Goal: Obtain resource: Download file/media

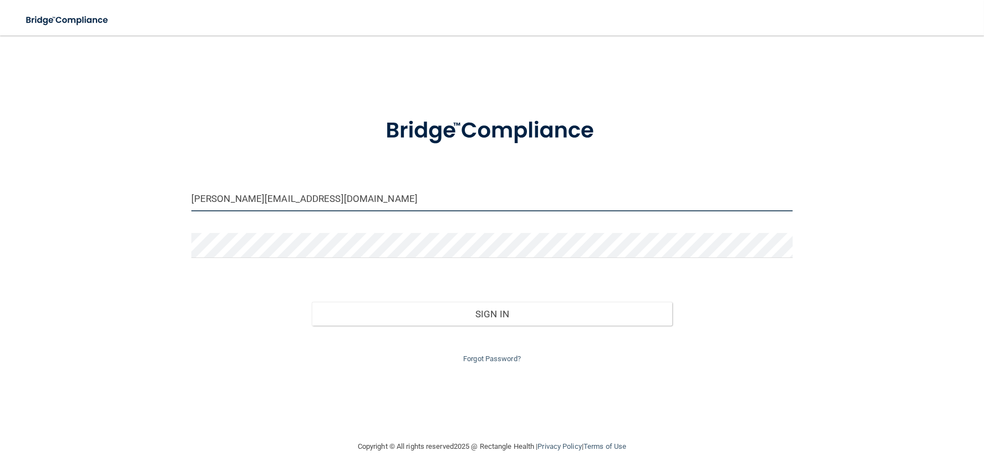
drag, startPoint x: 295, startPoint y: 198, endPoint x: 154, endPoint y: 189, distance: 141.2
click at [154, 189] on div "[PERSON_NAME][EMAIL_ADDRESS][DOMAIN_NAME] Invalid email/password. You don't hav…" at bounding box center [492, 238] width 940 height 382
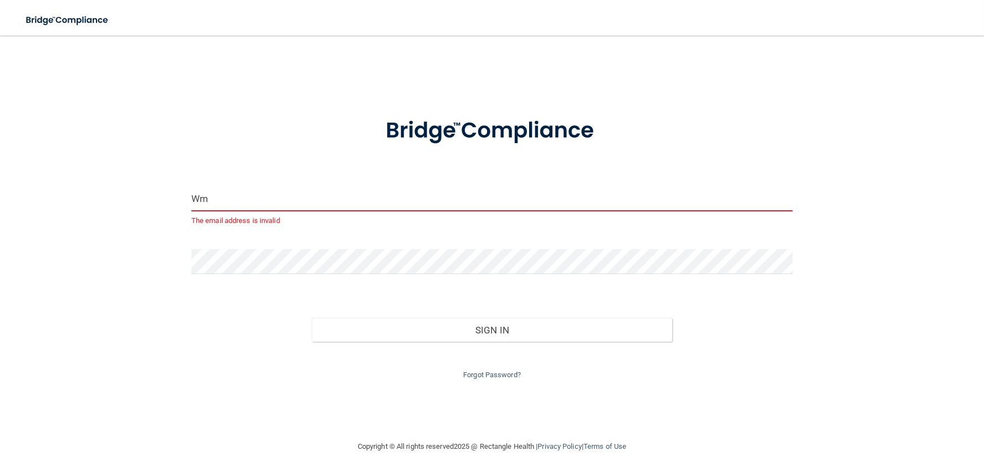
drag, startPoint x: 229, startPoint y: 206, endPoint x: 174, endPoint y: 199, distance: 56.0
click at [174, 199] on div "Wm The email address is invalid Invalid email/password. You don't have permissi…" at bounding box center [492, 238] width 940 height 382
type input "[PERSON_NAME][EMAIL_ADDRESS][DOMAIN_NAME]"
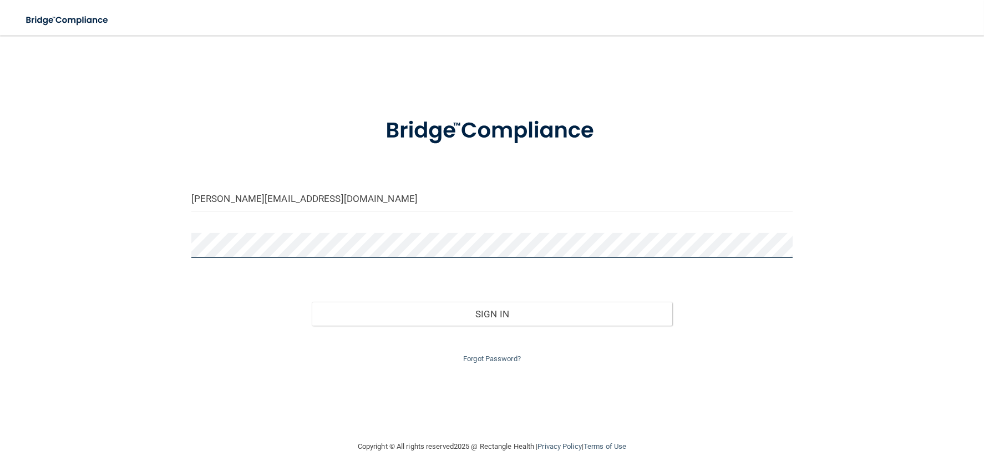
click at [149, 244] on div "[PERSON_NAME][EMAIL_ADDRESS][DOMAIN_NAME] Invalid email/password. You don't hav…" at bounding box center [492, 238] width 940 height 382
click at [312, 302] on button "Sign In" at bounding box center [492, 314] width 361 height 24
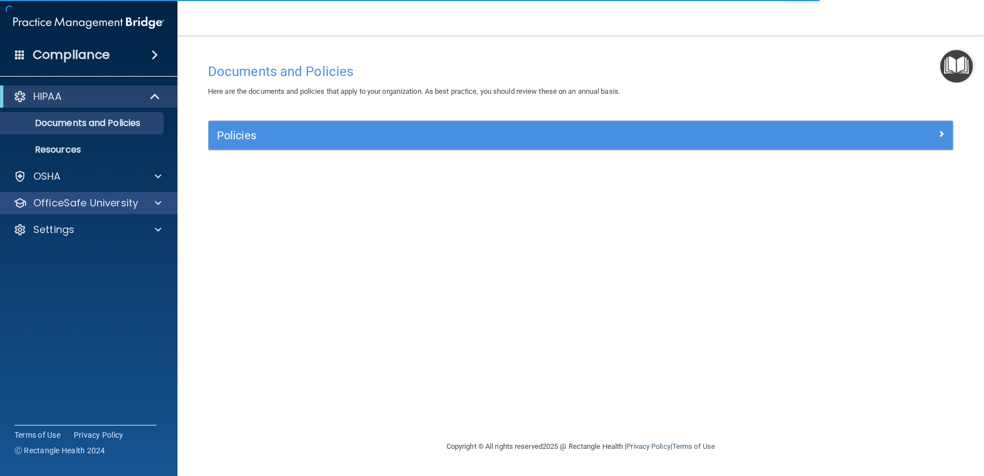
click at [79, 210] on div "OfficeSafe University" at bounding box center [89, 203] width 178 height 22
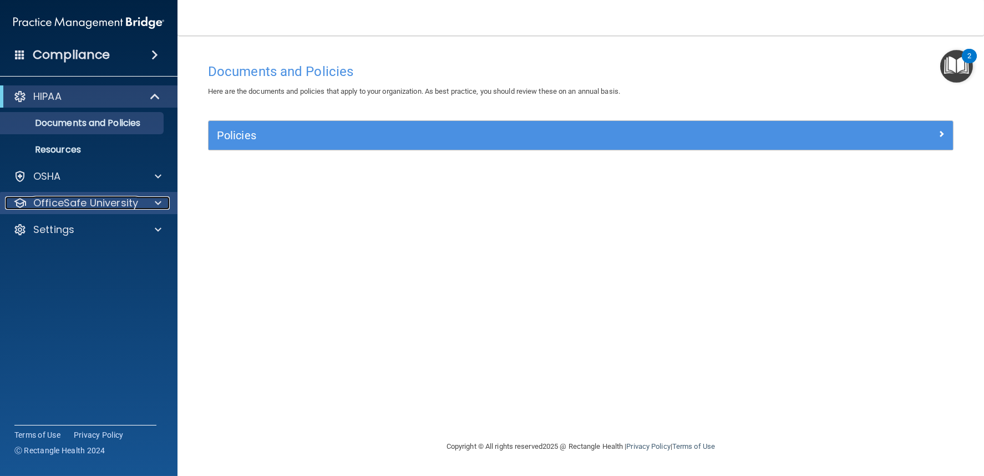
click at [123, 204] on p "OfficeSafe University" at bounding box center [85, 202] width 105 height 13
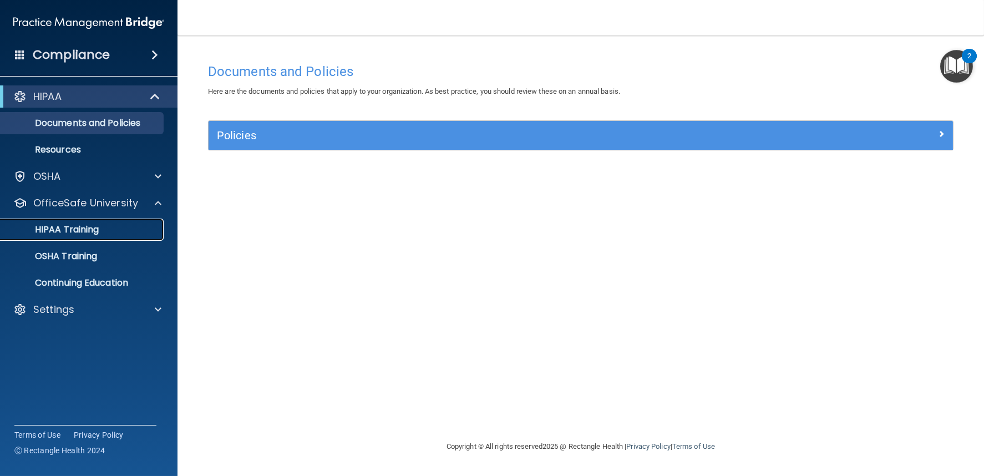
click at [102, 232] on div "HIPAA Training" at bounding box center [82, 229] width 151 height 11
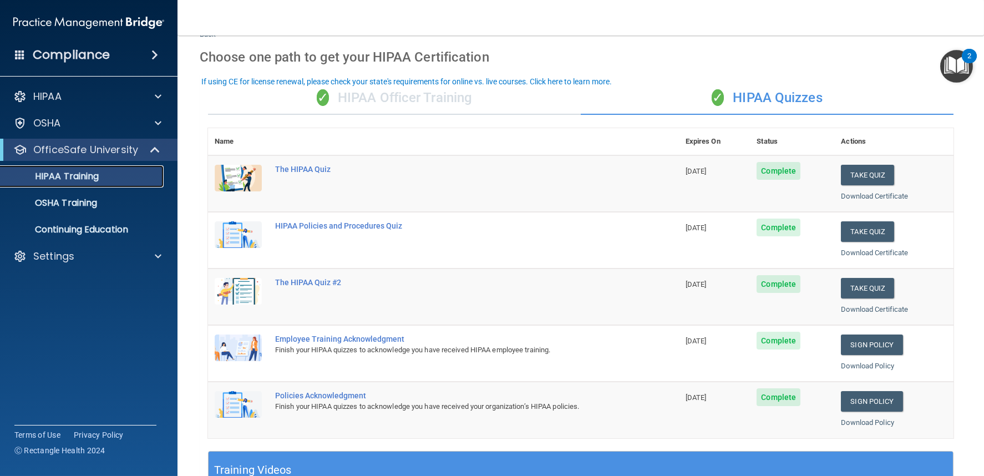
scroll to position [123, 0]
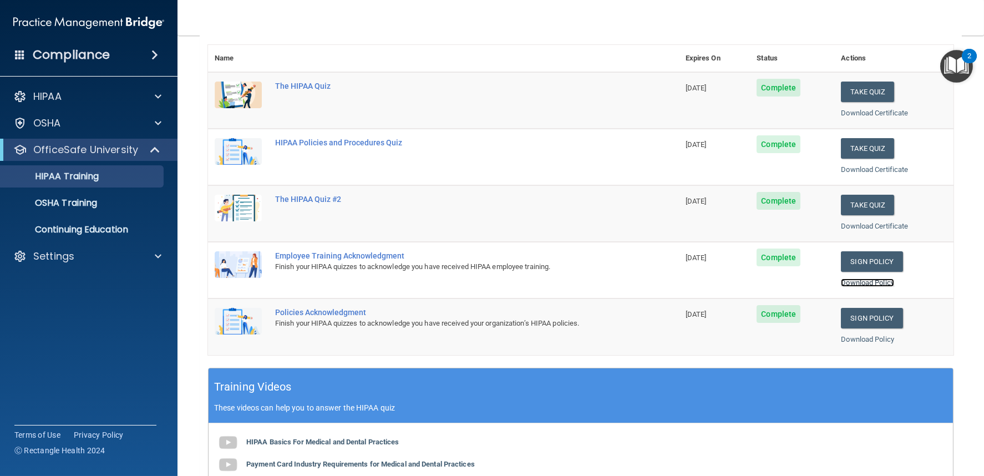
click at [674, 279] on link "Download Policy" at bounding box center [867, 283] width 53 height 8
click at [674, 346] on td "Sign Policy Sign Policy Download Policy" at bounding box center [894, 327] width 119 height 56
click at [674, 339] on link "Download Policy" at bounding box center [867, 339] width 53 height 8
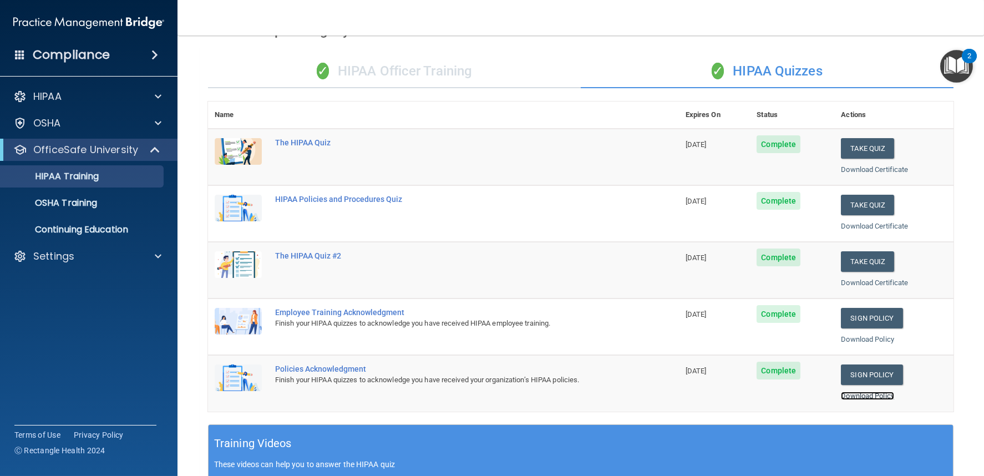
scroll to position [0, 0]
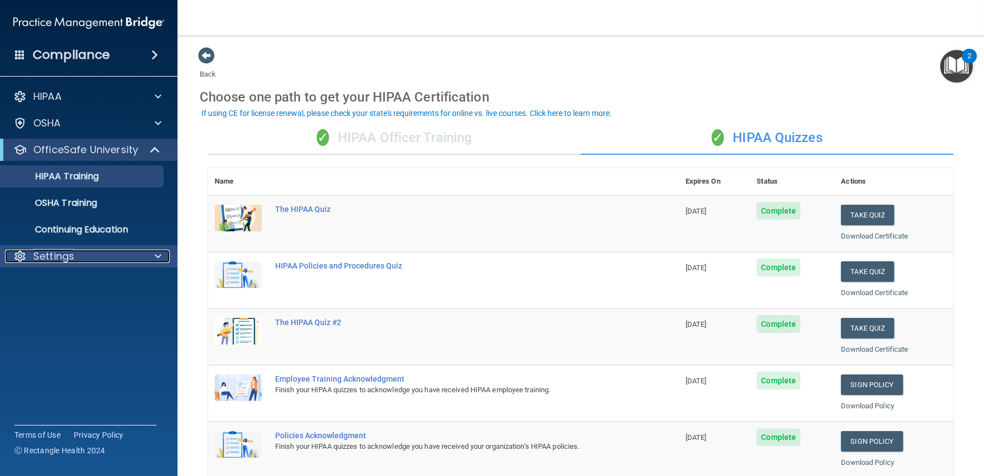
click at [103, 257] on div "Settings" at bounding box center [74, 256] width 138 height 13
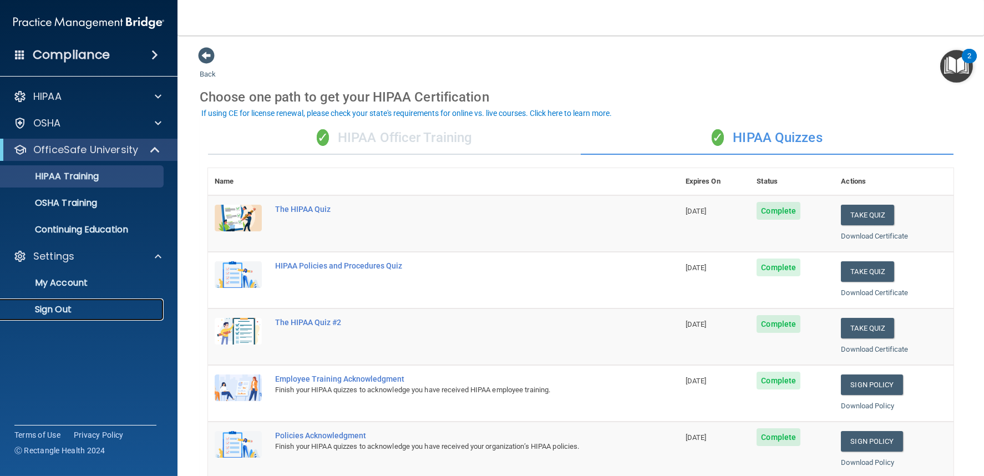
click at [58, 316] on link "Sign Out" at bounding box center [76, 310] width 175 height 22
